Goal: Task Accomplishment & Management: Manage account settings

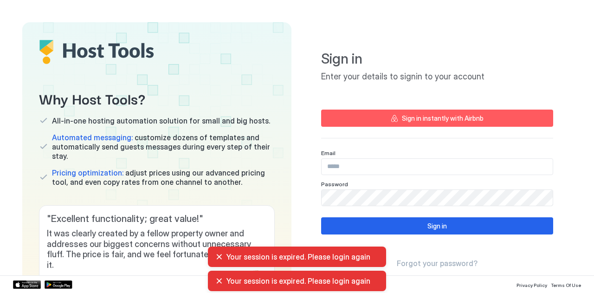
click at [218, 257] on div "Your session is expired. Please login again" at bounding box center [296, 256] width 163 height 9
drag, startPoint x: 220, startPoint y: 281, endPoint x: 217, endPoint y: 254, distance: 27.5
click at [217, 254] on div "Your session is expired. Please login again" at bounding box center [296, 256] width 163 height 9
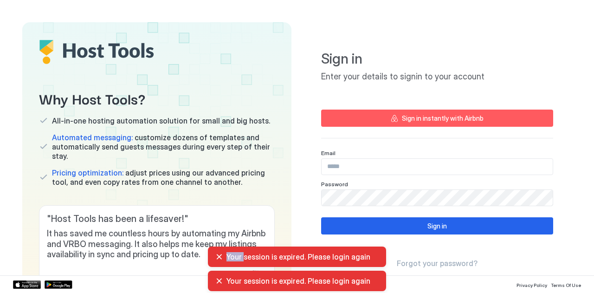
click at [217, 254] on div "Your session is expired. Please login again" at bounding box center [296, 256] width 163 height 9
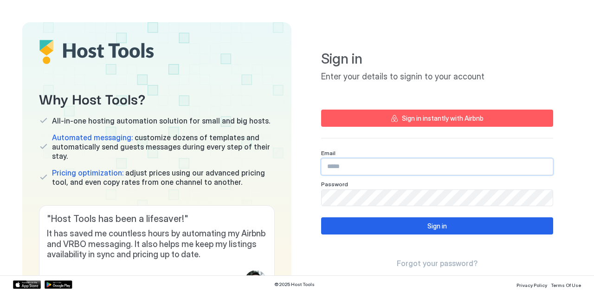
click at [356, 169] on input "Input Field" at bounding box center [436, 167] width 231 height 16
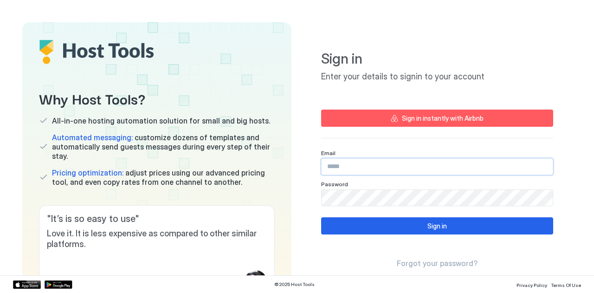
type input "**********"
click at [348, 224] on button "Sign in" at bounding box center [437, 225] width 232 height 17
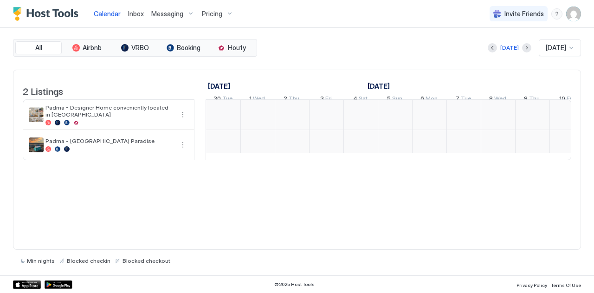
scroll to position [0, 515]
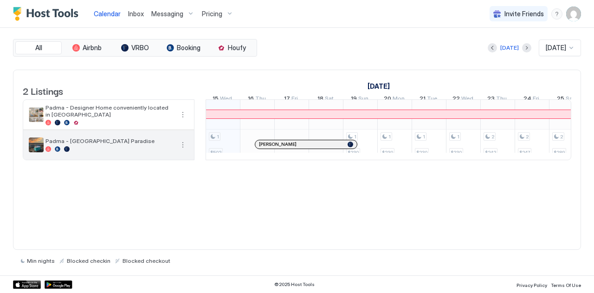
click at [106, 144] on span "Padma - [GEOGRAPHIC_DATA] Paradise" at bounding box center [109, 140] width 128 height 7
click at [181, 150] on button "More options" at bounding box center [182, 144] width 11 height 11
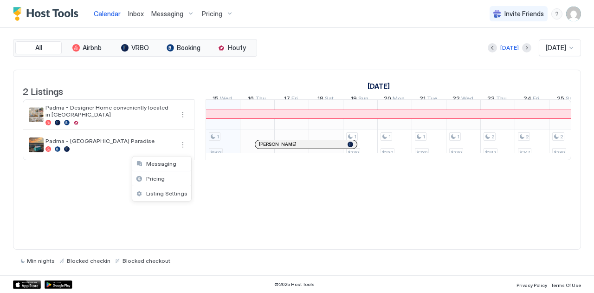
click at [104, 12] on div at bounding box center [297, 146] width 594 height 293
click at [107, 15] on span "Calendar" at bounding box center [107, 14] width 27 height 8
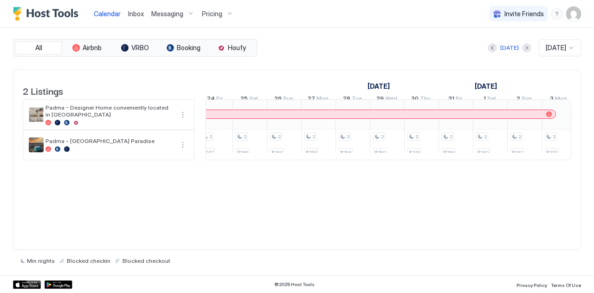
scroll to position [0, 884]
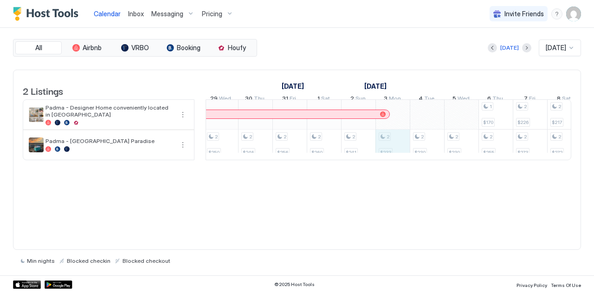
click at [391, 148] on div "1 $502 1 $230 1 $230 1 $230 1 $230 2 $242 2 $247 2 $289 2 $264 2 $258 2 $256 2 …" at bounding box center [83, 129] width 1751 height 60
click at [391, 148] on div at bounding box center [297, 146] width 594 height 293
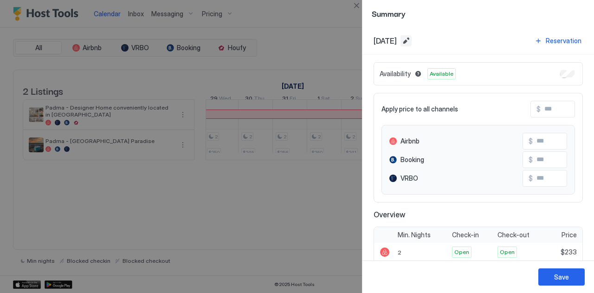
click at [411, 38] on button "Edit date range" at bounding box center [405, 40] width 11 height 11
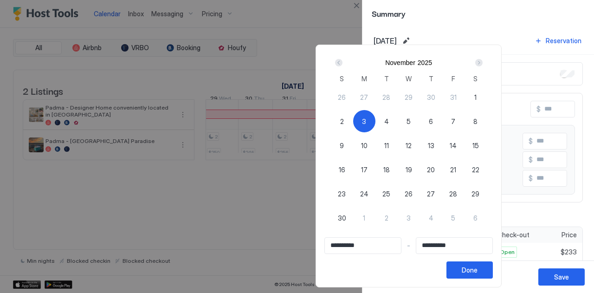
click at [433, 117] on span "6" at bounding box center [431, 121] width 4 height 10
type input "**********"
click at [366, 119] on span "3" at bounding box center [364, 121] width 4 height 10
type input "**********"
click at [433, 122] on span "6" at bounding box center [431, 121] width 4 height 10
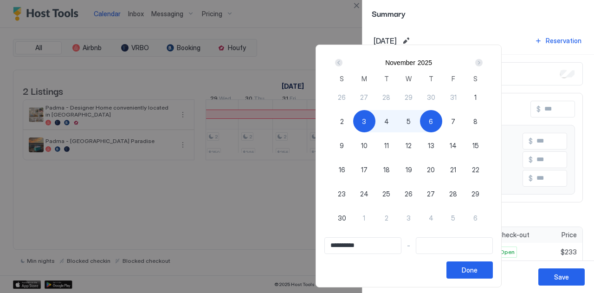
type input "**********"
click at [493, 270] on button "Done" at bounding box center [469, 269] width 46 height 17
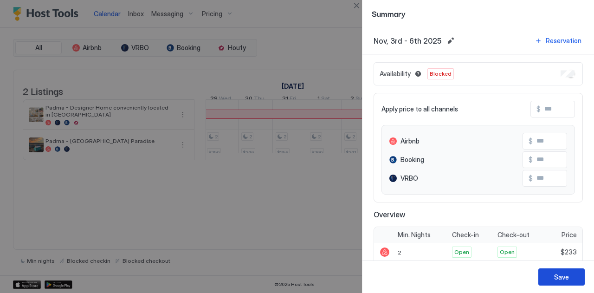
click at [557, 270] on button "Save" at bounding box center [561, 276] width 46 height 17
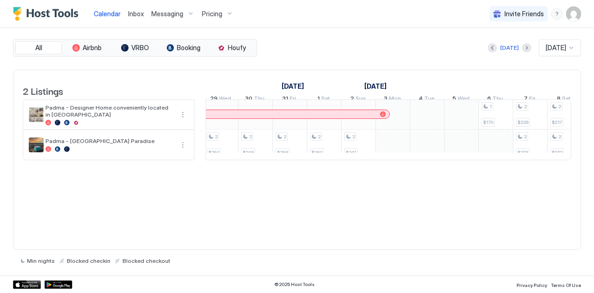
click at [463, 150] on div "1 $502 1 $230 1 $230 1 $230 1 $230 2 $242 2 $247 2 $289 2 $264 2 $258 2 $256 2 …" at bounding box center [83, 129] width 1751 height 60
click at [463, 150] on div at bounding box center [297, 146] width 594 height 293
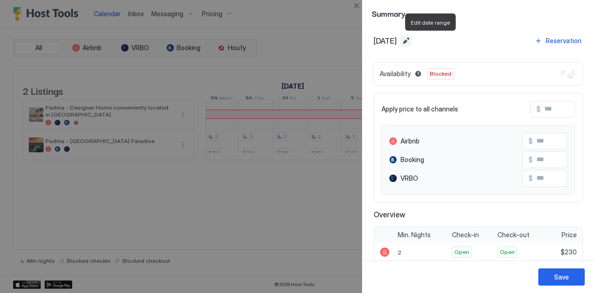
click at [411, 37] on button "Edit date range" at bounding box center [405, 40] width 11 height 11
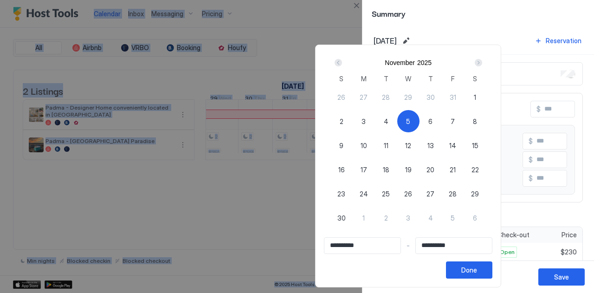
click at [366, 122] on span "3" at bounding box center [363, 121] width 4 height 10
type input "**********"
click at [432, 122] on span "6" at bounding box center [430, 121] width 4 height 10
type input "**********"
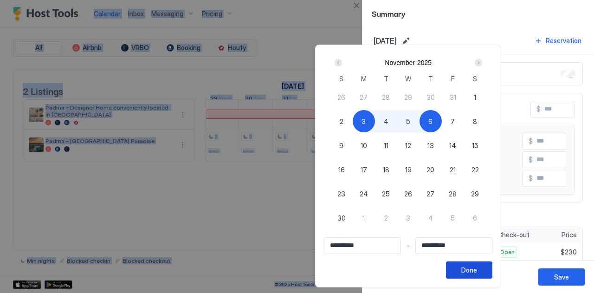
click at [477, 272] on div "Done" at bounding box center [469, 270] width 16 height 10
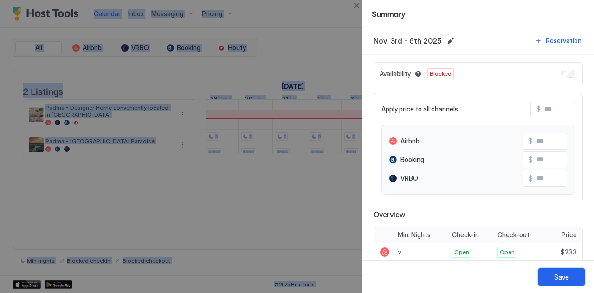
click at [568, 276] on div "Save" at bounding box center [561, 277] width 15 height 10
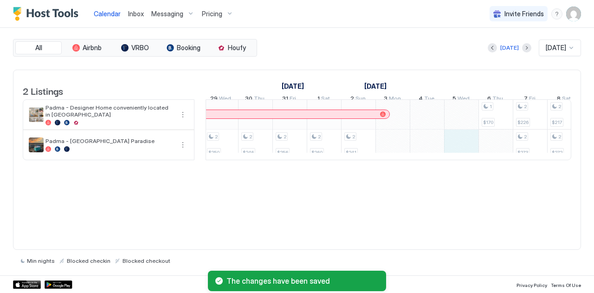
click at [452, 152] on div "1 $502 1 $230 1 $230 1 $230 1 $230 2 $242 2 $247 2 $289 2 $264 2 $258 2 $256 2 …" at bounding box center [83, 129] width 1751 height 60
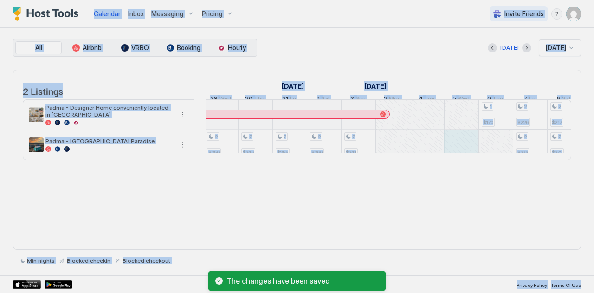
click at [452, 152] on div at bounding box center [297, 146] width 594 height 293
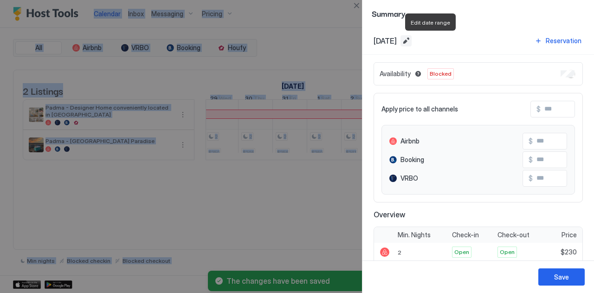
click at [411, 37] on button "Edit date range" at bounding box center [405, 40] width 11 height 11
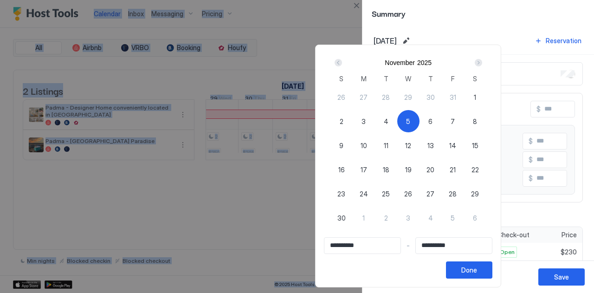
click at [366, 120] on span "3" at bounding box center [363, 121] width 4 height 10
type input "**********"
click at [432, 121] on span "6" at bounding box center [430, 121] width 4 height 10
type input "**********"
click at [477, 267] on div "Done" at bounding box center [469, 270] width 16 height 10
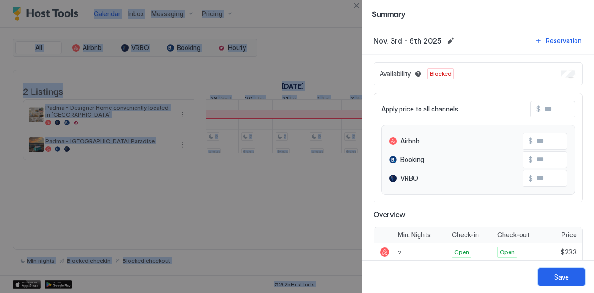
click at [559, 276] on div "Save" at bounding box center [561, 277] width 15 height 10
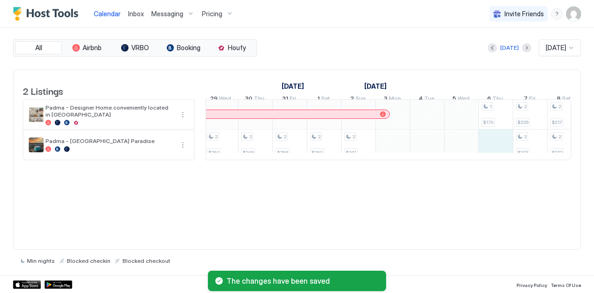
click at [493, 156] on div "1 $502 1 $230 1 $230 1 $230 1 $230 2 $242 2 $247 2 $289 2 $264 2 $258 2 $256 2 …" at bounding box center [83, 129] width 1751 height 60
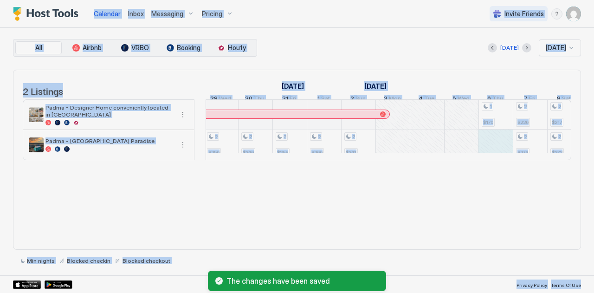
click at [493, 156] on div at bounding box center [297, 146] width 594 height 293
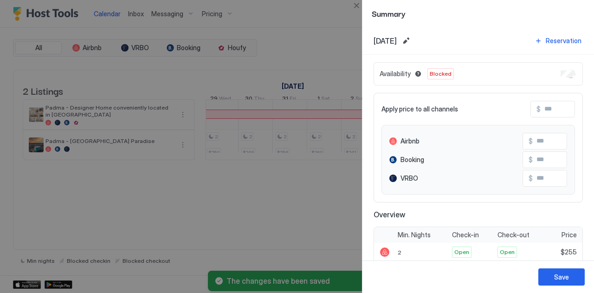
click at [568, 69] on div "Availability Blocked" at bounding box center [477, 73] width 209 height 23
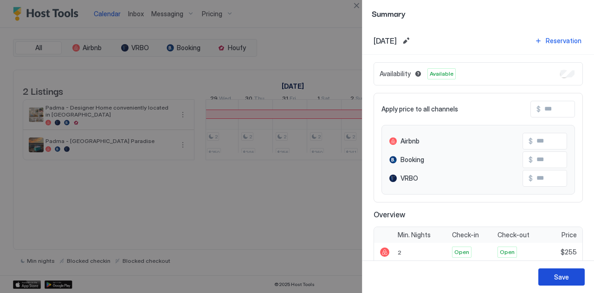
click at [556, 279] on div "Save" at bounding box center [561, 277] width 15 height 10
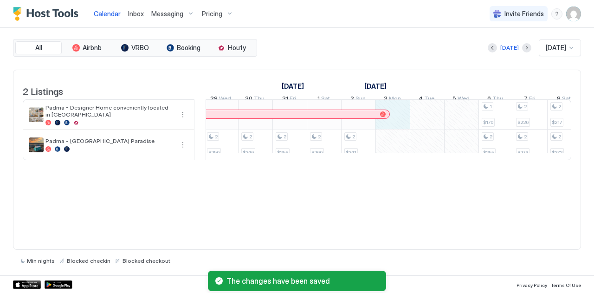
click at [397, 124] on div "1 $502 1 $230 1 $230 1 $230 1 $230 2 $242 2 $247 2 $289 2 $264 2 $258 2 $256 2 …" at bounding box center [83, 129] width 1751 height 60
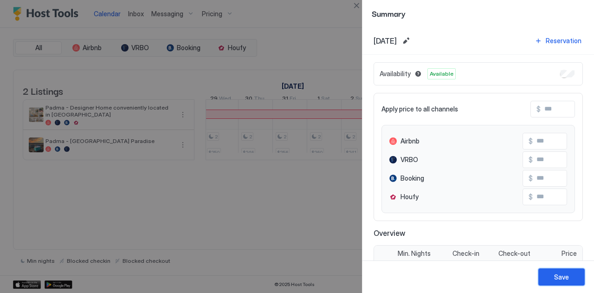
click at [568, 279] on button "Save" at bounding box center [561, 276] width 46 height 17
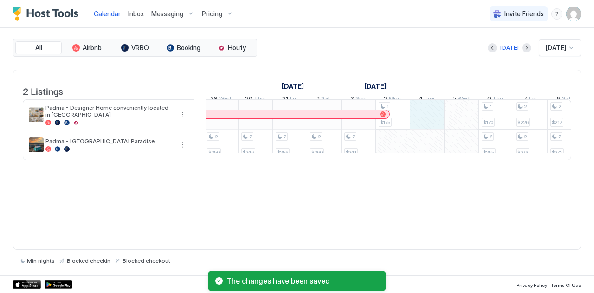
click at [428, 122] on div "1 $502 1 $230 1 $230 1 $230 1 $230 2 $242 2 $247 2 $289 2 $264 2 $258 2 $256 2 …" at bounding box center [83, 129] width 1751 height 60
click at [428, 122] on div at bounding box center [297, 146] width 594 height 293
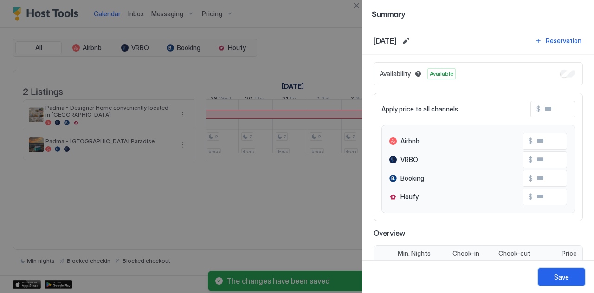
click at [560, 278] on div "Save" at bounding box center [561, 277] width 15 height 10
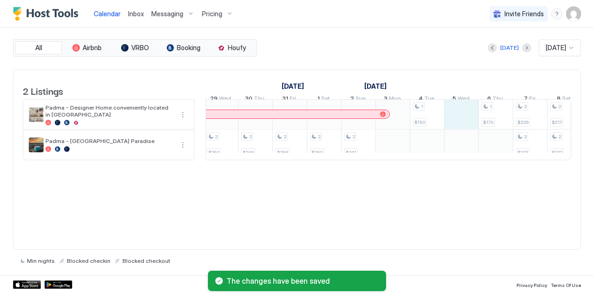
click at [456, 123] on div "1 $502 1 $230 1 $230 1 $230 1 $230 2 $242 2 $247 2 $289 2 $264 2 $258 2 $256 2 …" at bounding box center [83, 129] width 1751 height 60
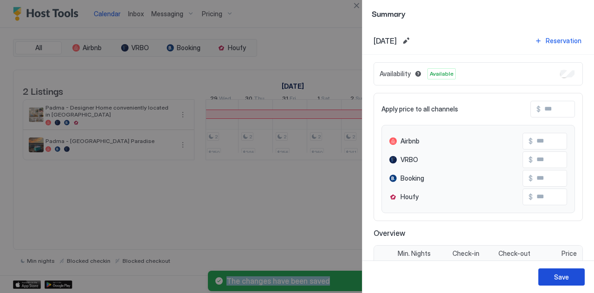
click at [559, 275] on div "Save" at bounding box center [561, 277] width 15 height 10
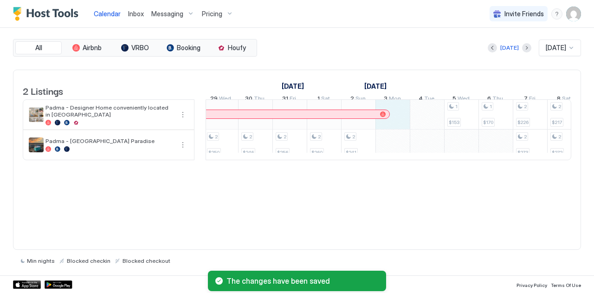
click at [394, 127] on div "1 $502 1 $230 1 $230 1 $230 1 $230 2 $242 2 $247 2 $289 2 $264 2 $258 2 $256 2 …" at bounding box center [83, 129] width 1751 height 60
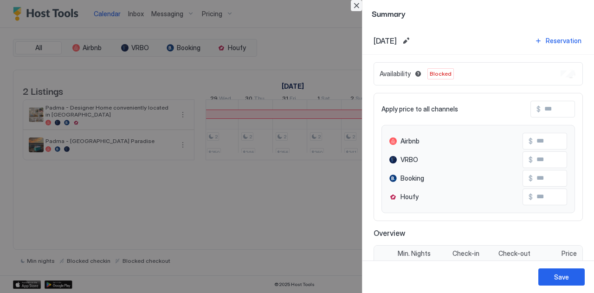
click at [353, 6] on button "Close" at bounding box center [356, 5] width 11 height 11
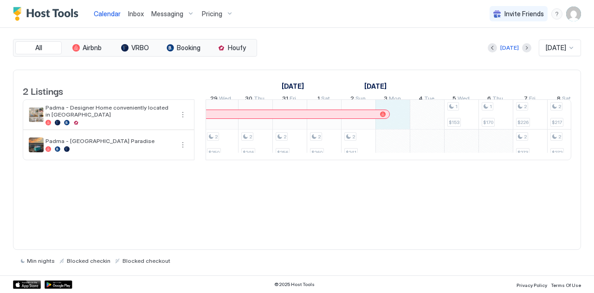
click at [396, 127] on div "1 $502 1 $230 1 $230 1 $230 1 $230 2 $242 2 $247 2 $289 2 $264 2 $258 2 $256 2 …" at bounding box center [83, 129] width 1751 height 60
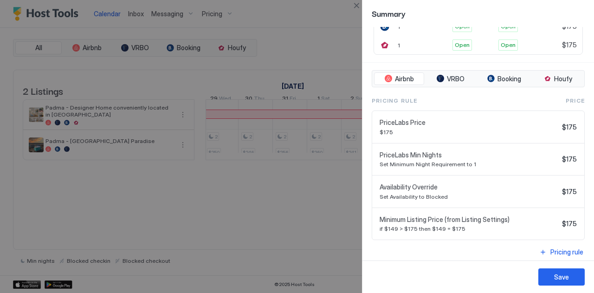
scroll to position [0, 0]
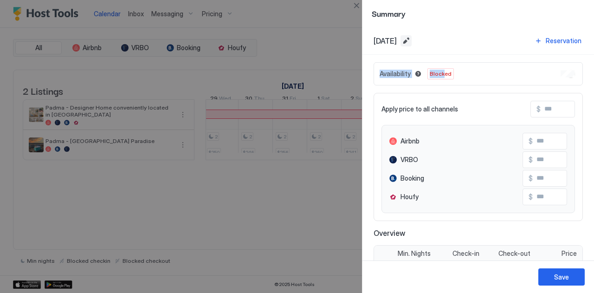
drag, startPoint x: 441, startPoint y: 73, endPoint x: 432, endPoint y: 37, distance: 37.2
click at [432, 37] on div "Nov, 3rd 2025 Reservation Availability Blocked Apply price to all channels $ Ai…" at bounding box center [477, 143] width 231 height 233
click at [411, 37] on button "Edit date range" at bounding box center [405, 40] width 11 height 11
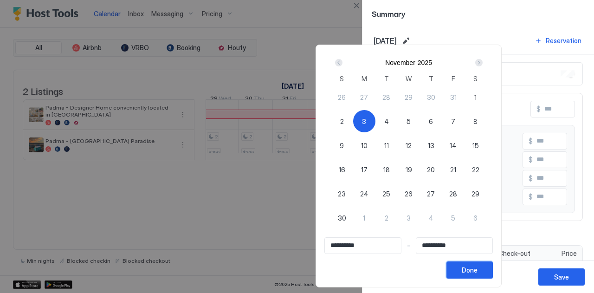
click at [493, 265] on button "Done" at bounding box center [469, 269] width 46 height 17
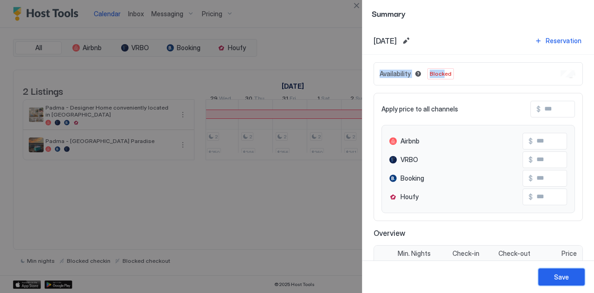
click at [552, 276] on button "Save" at bounding box center [561, 276] width 46 height 17
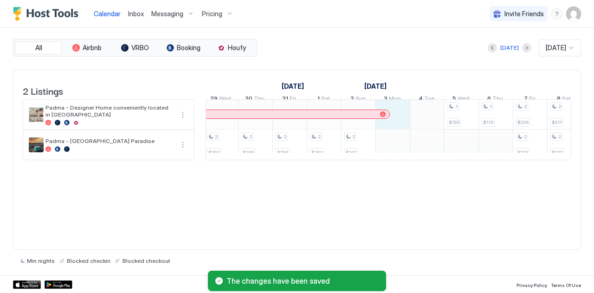
click at [396, 128] on div "1 $502 1 $230 1 $230 1 $230 1 $230 2 $242 2 $247 2 $289 2 $264 2 $258 2 $256 2 …" at bounding box center [83, 129] width 1751 height 60
click at [396, 128] on div at bounding box center [297, 146] width 594 height 293
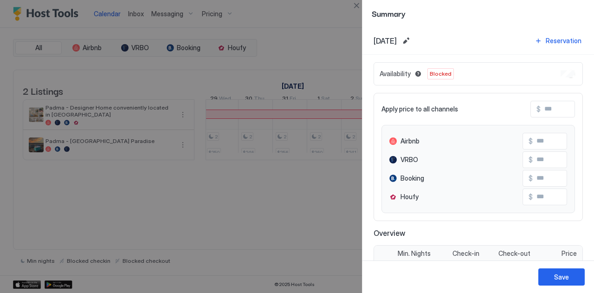
click at [441, 73] on span "Blocked" at bounding box center [441, 74] width 22 height 8
click at [355, 3] on button "Close" at bounding box center [356, 5] width 11 height 11
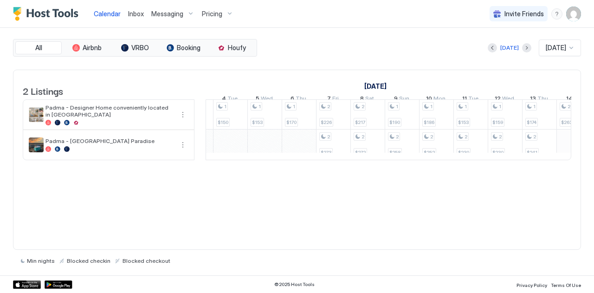
scroll to position [0, 1251]
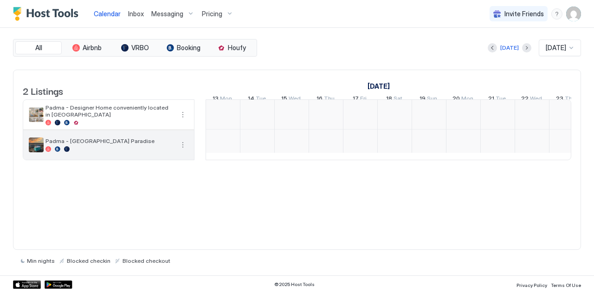
click at [92, 151] on div "Padma - [GEOGRAPHIC_DATA] Paradise" at bounding box center [109, 144] width 128 height 14
click at [180, 150] on button "More options" at bounding box center [182, 144] width 11 height 11
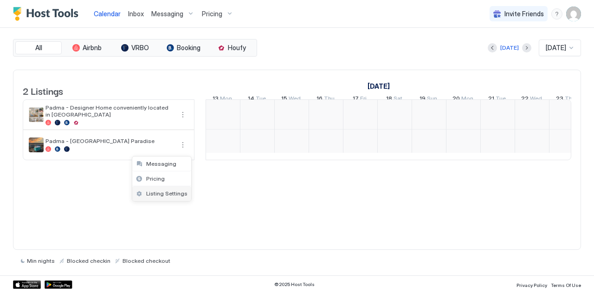
click at [153, 190] on span "Listing Settings" at bounding box center [166, 193] width 41 height 7
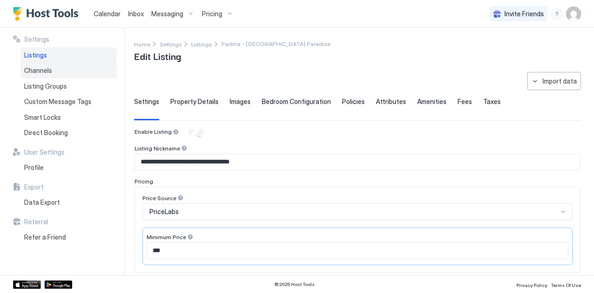
click at [42, 68] on span "Channels" at bounding box center [38, 70] width 28 height 8
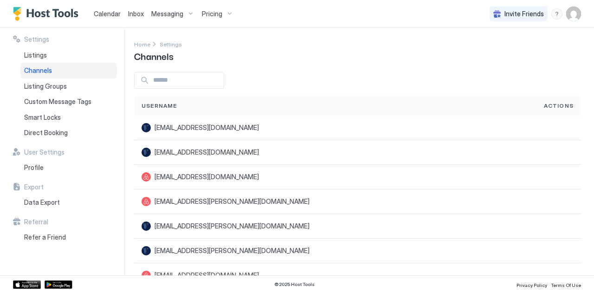
click at [574, 20] on img "User profile" at bounding box center [573, 13] width 15 height 15
click at [296, 27] on div at bounding box center [297, 146] width 594 height 293
click at [135, 15] on span "Inbox" at bounding box center [136, 14] width 16 height 8
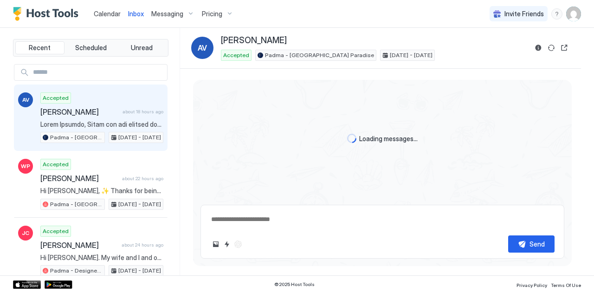
type textarea "*"
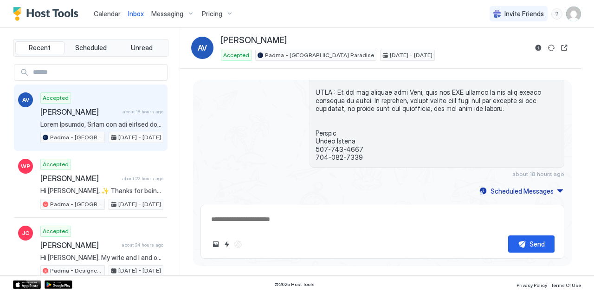
click at [211, 10] on span "Pricing" at bounding box center [212, 14] width 20 height 8
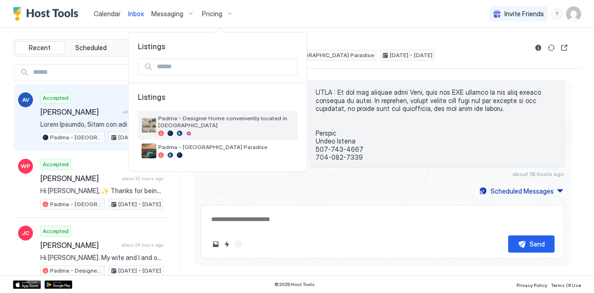
click at [186, 119] on span "Padma - Designer Home conveniently located in [GEOGRAPHIC_DATA]" at bounding box center [225, 122] width 135 height 14
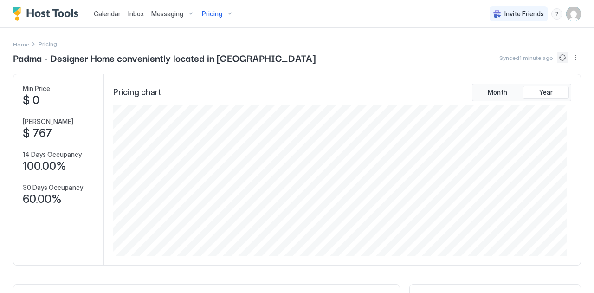
click at [557, 53] on button "Sync prices" at bounding box center [562, 57] width 11 height 11
click at [557, 53] on circle "loading" at bounding box center [561, 57] width 9 height 9
